Goal: Information Seeking & Learning: Learn about a topic

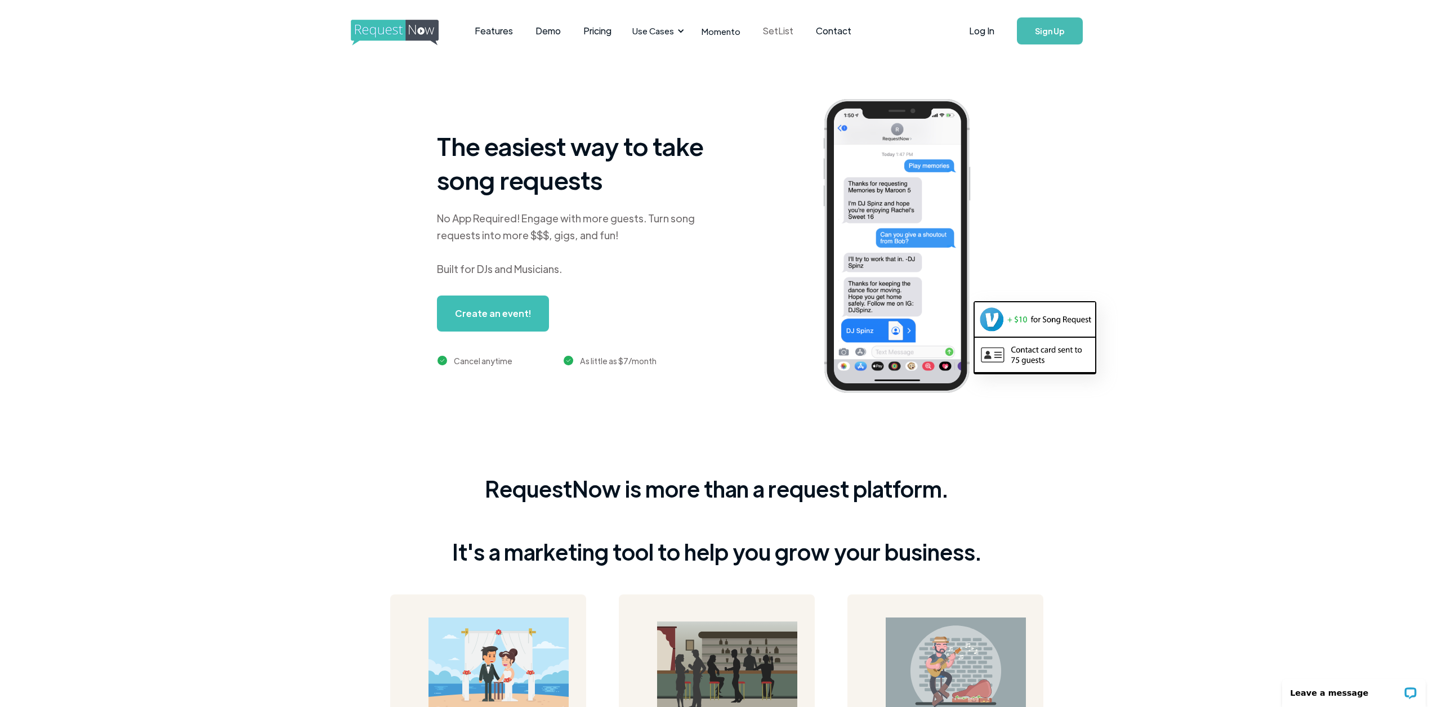
click at [781, 31] on link "SetList" at bounding box center [778, 31] width 53 height 35
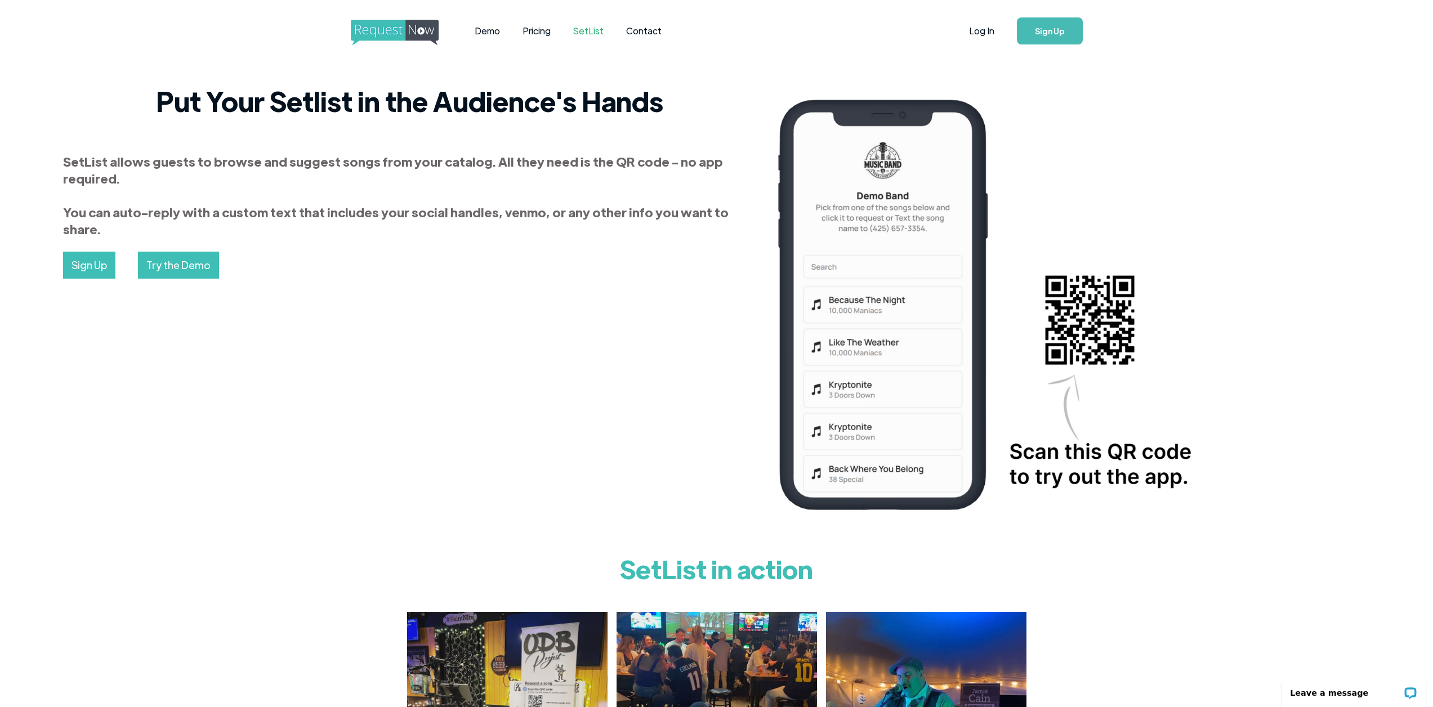
click at [401, 30] on img "home" at bounding box center [405, 33] width 109 height 26
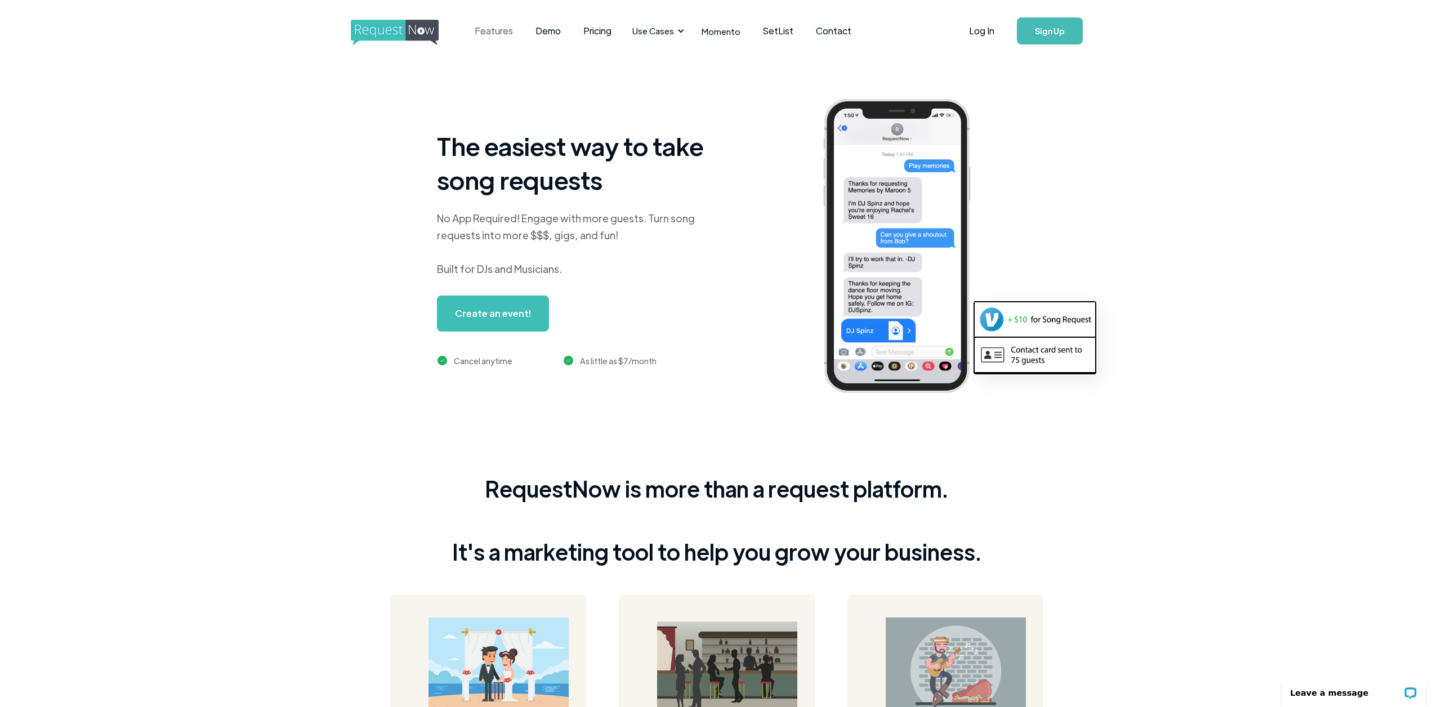
click at [498, 29] on link "Features" at bounding box center [493, 31] width 61 height 35
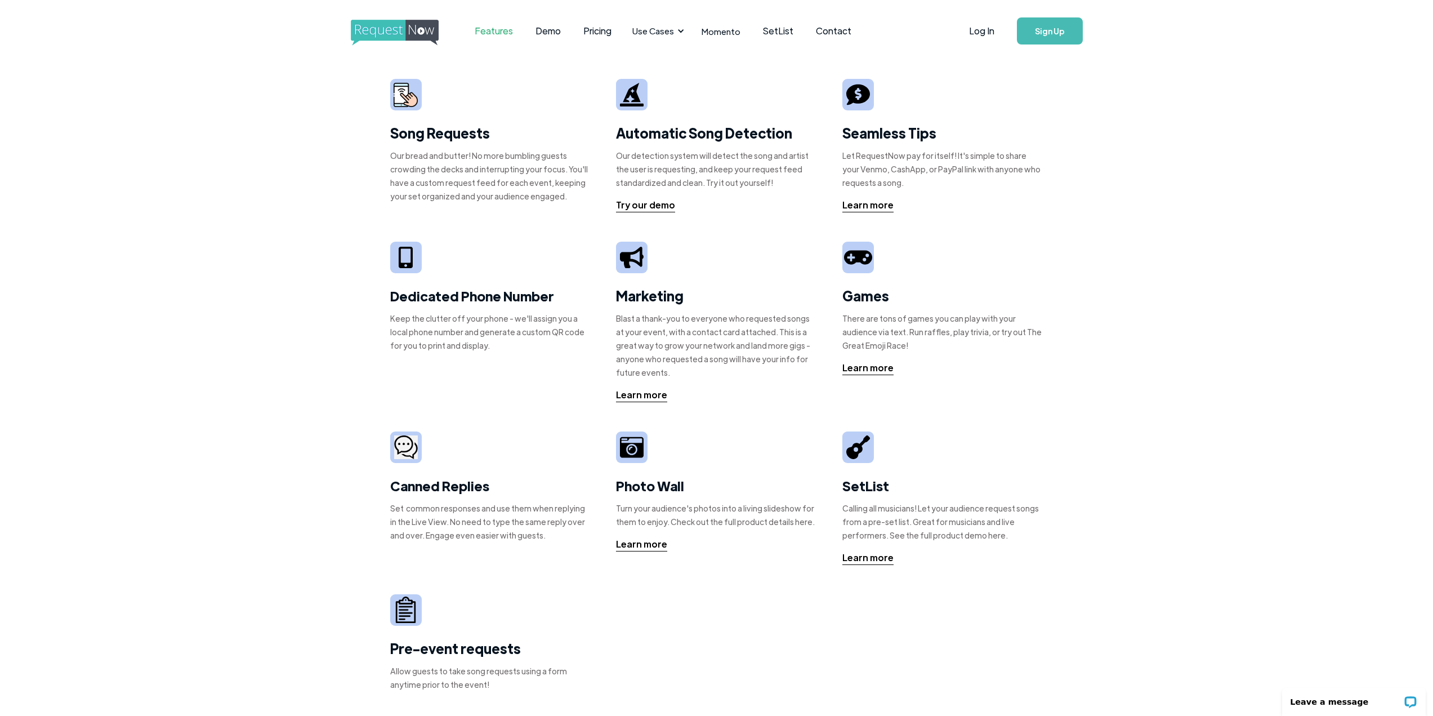
click at [395, 24] on img "home" at bounding box center [405, 33] width 109 height 26
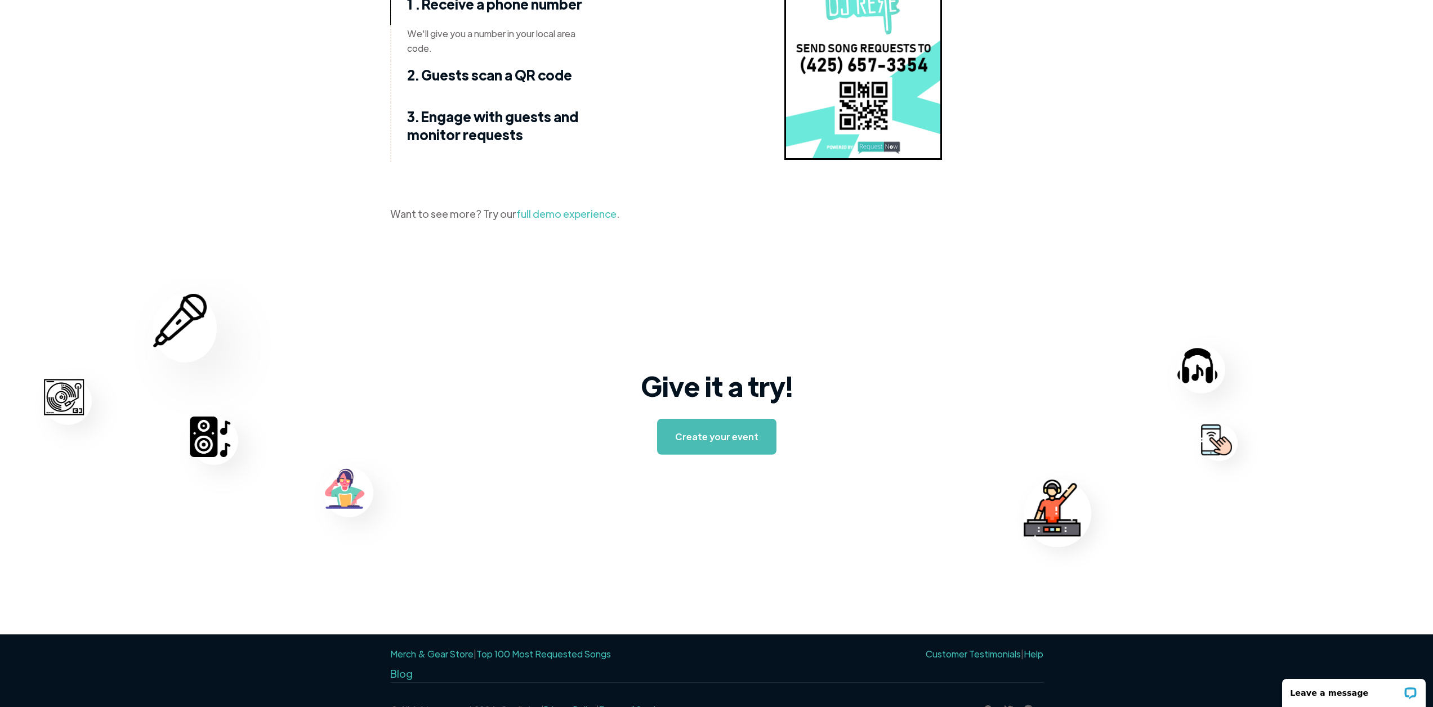
scroll to position [1546, 0]
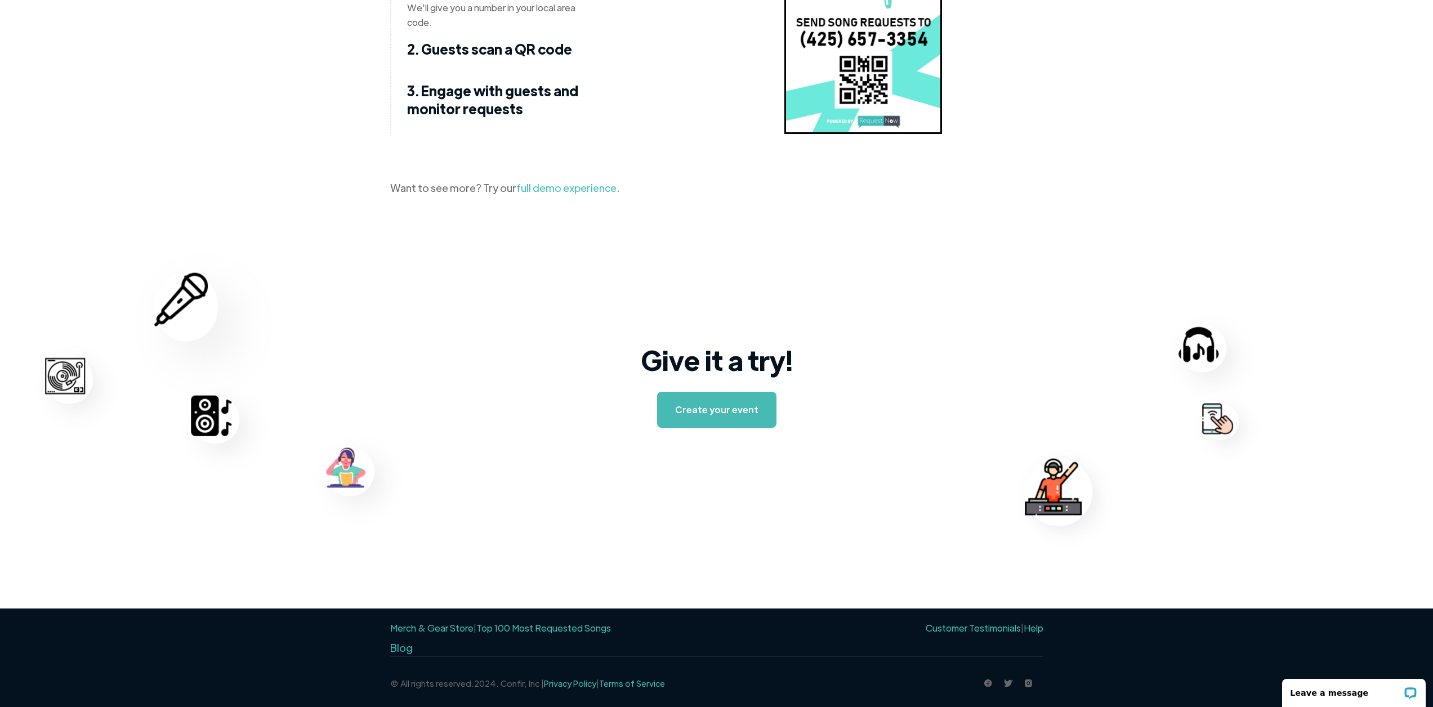
click at [524, 630] on link "Top 100 Most Requested Songs" at bounding box center [543, 628] width 135 height 12
